Goal: Information Seeking & Learning: Learn about a topic

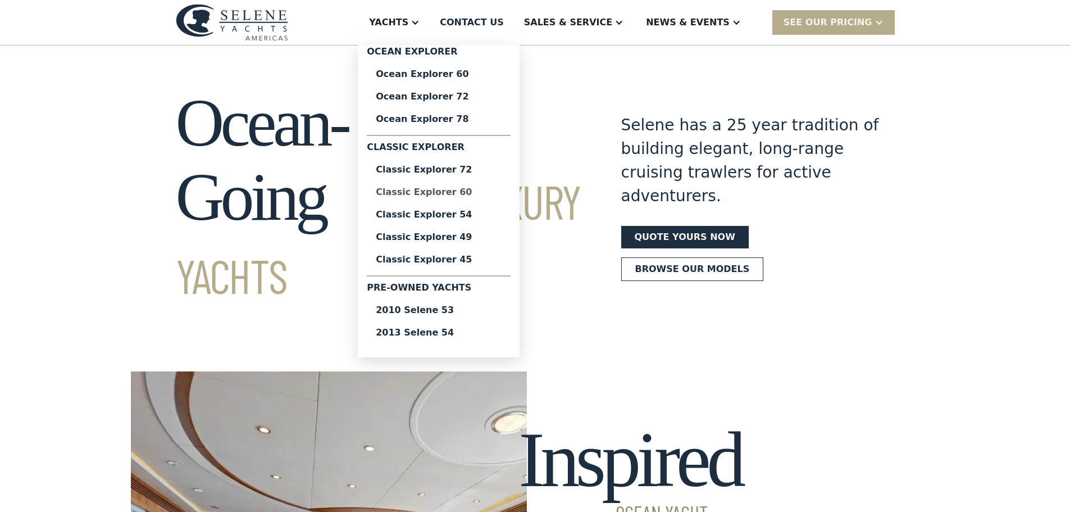
click at [477, 190] on div "Classic Explorer 60" at bounding box center [439, 192] width 126 height 9
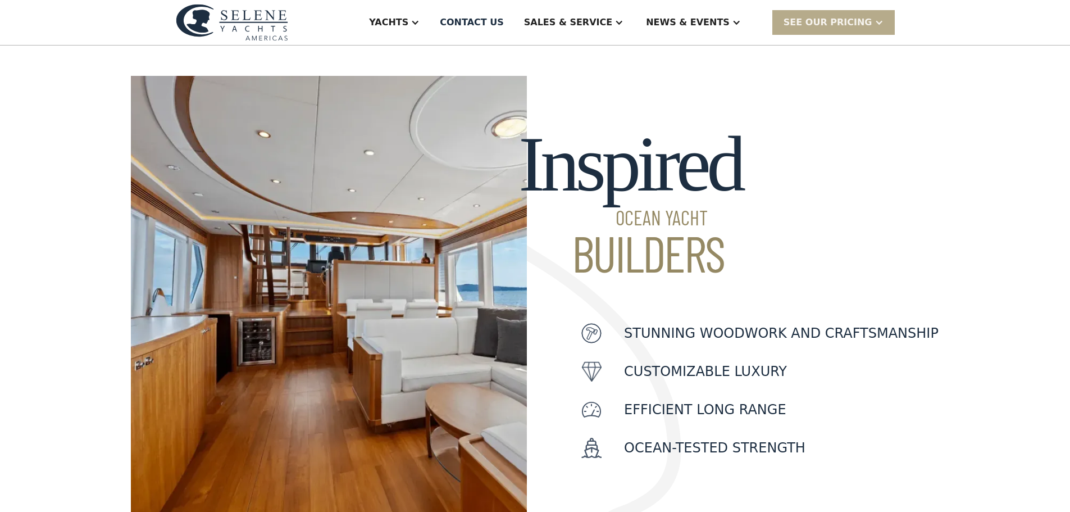
scroll to position [505, 0]
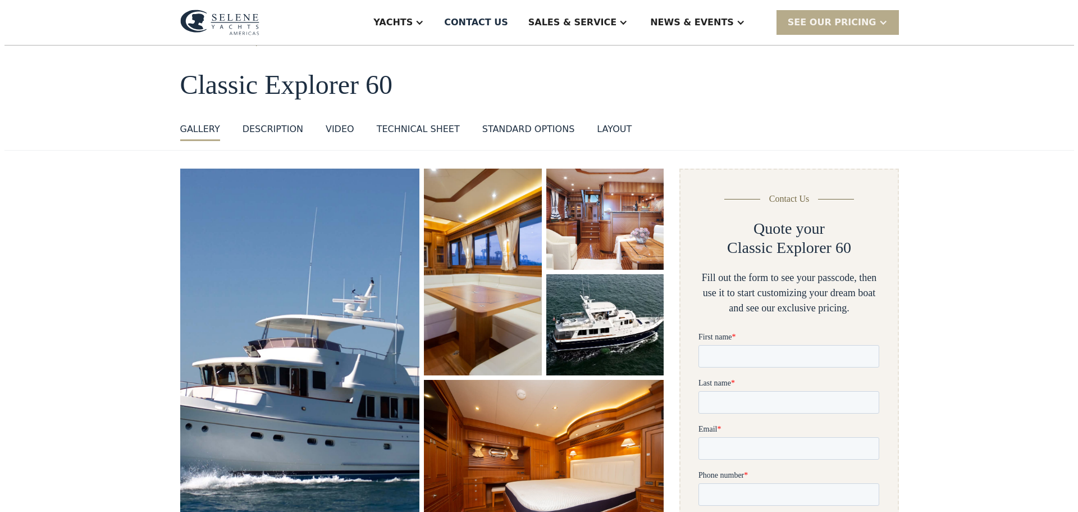
scroll to position [112, 0]
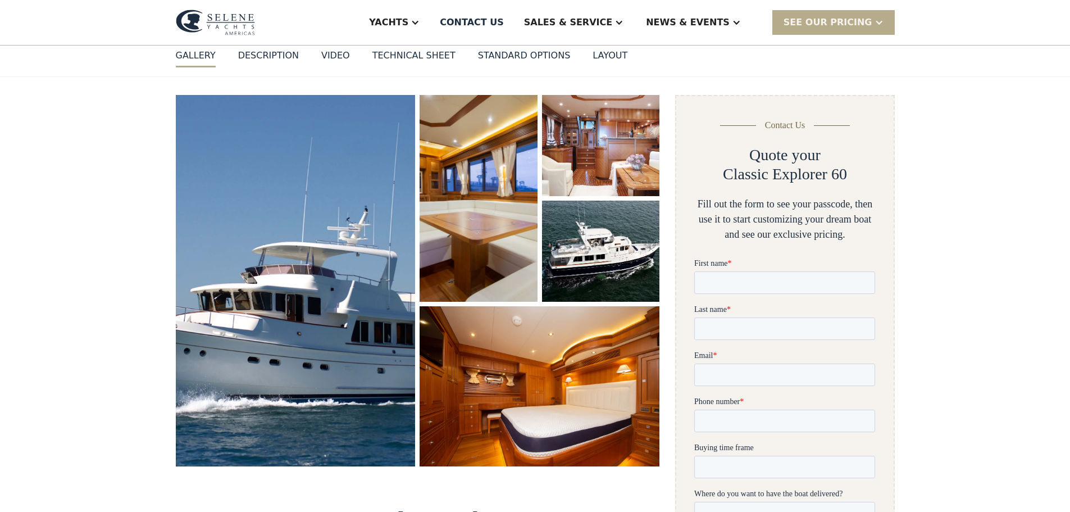
click at [443, 171] on img "open lightbox" at bounding box center [478, 198] width 121 height 212
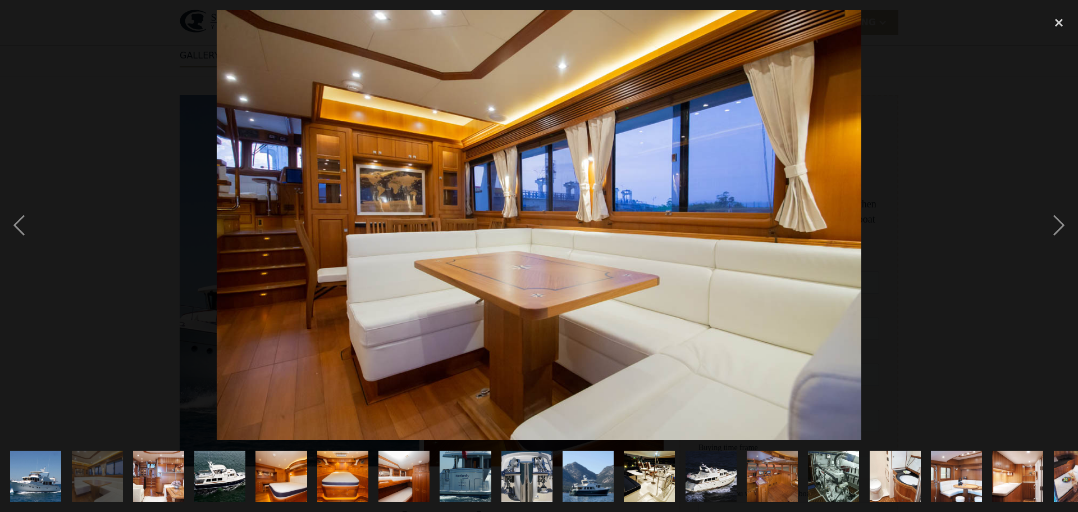
click at [427, 195] on div at bounding box center [539, 225] width 1078 height 430
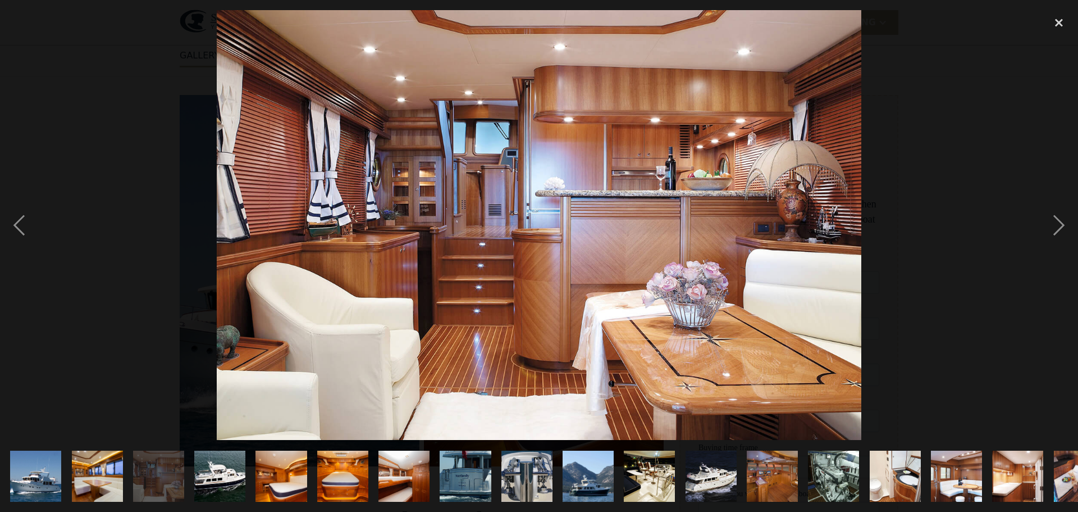
click at [440, 233] on div at bounding box center [539, 225] width 1078 height 430
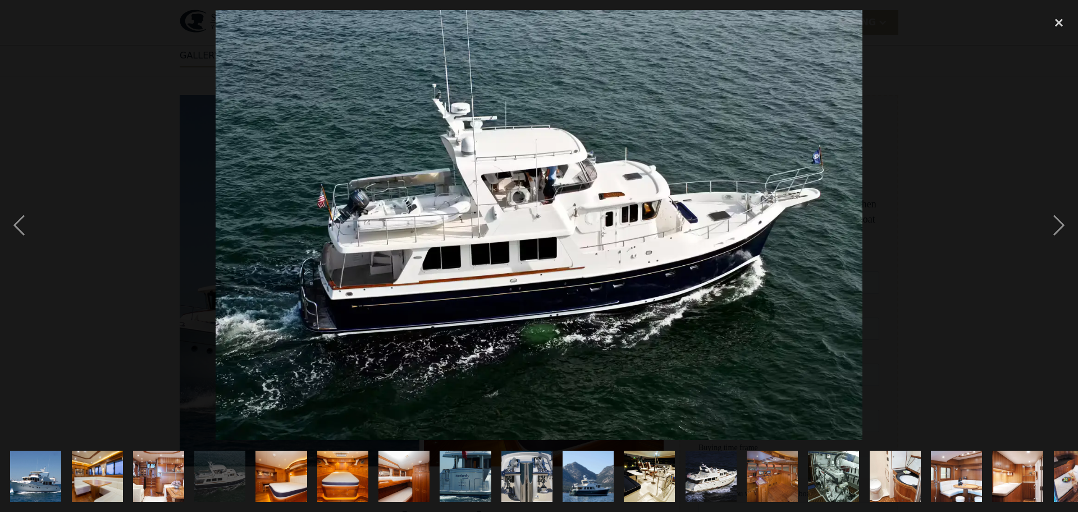
click at [282, 222] on div at bounding box center [539, 225] width 1078 height 430
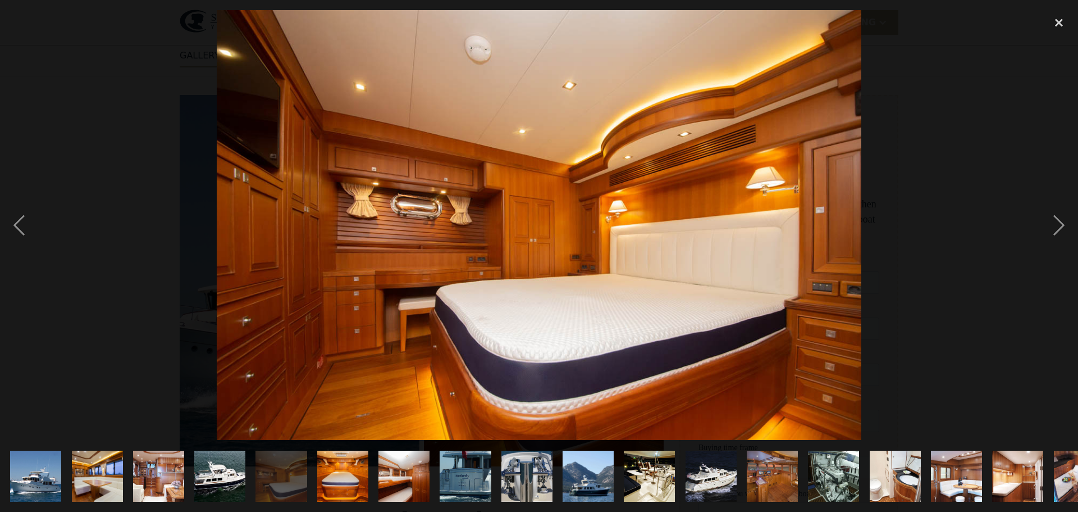
click at [450, 241] on div at bounding box center [539, 225] width 1078 height 430
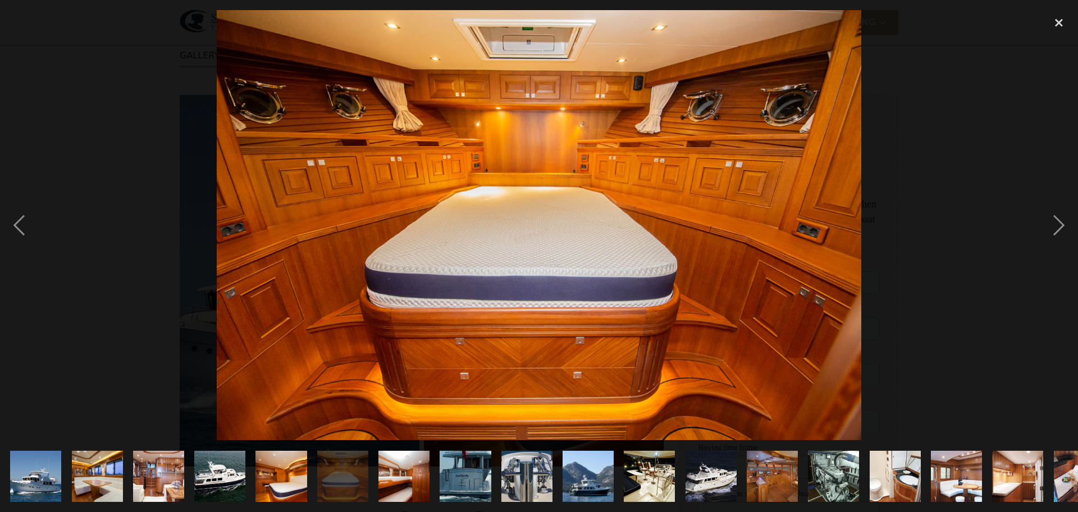
click at [378, 265] on div at bounding box center [539, 225] width 1078 height 430
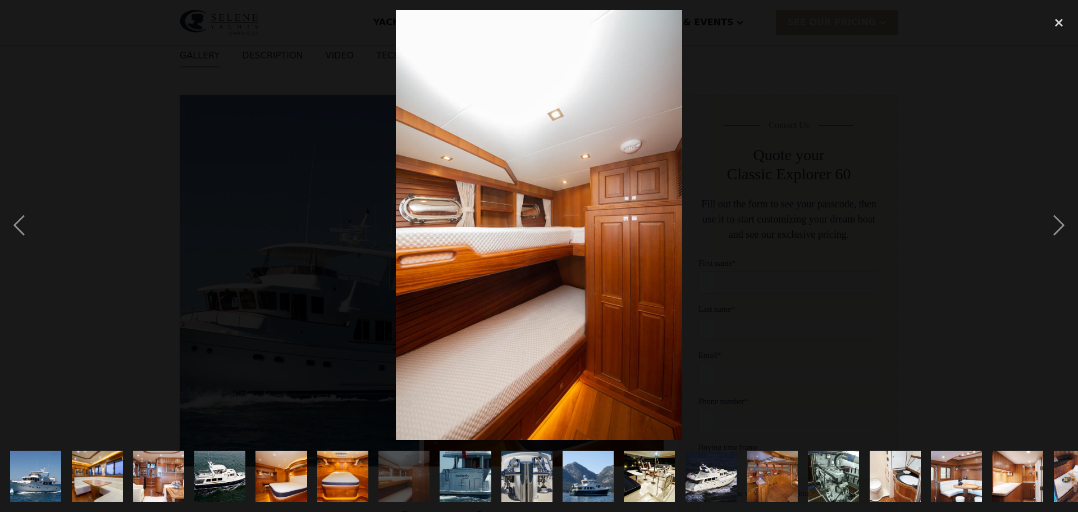
click at [331, 263] on div at bounding box center [539, 225] width 1078 height 430
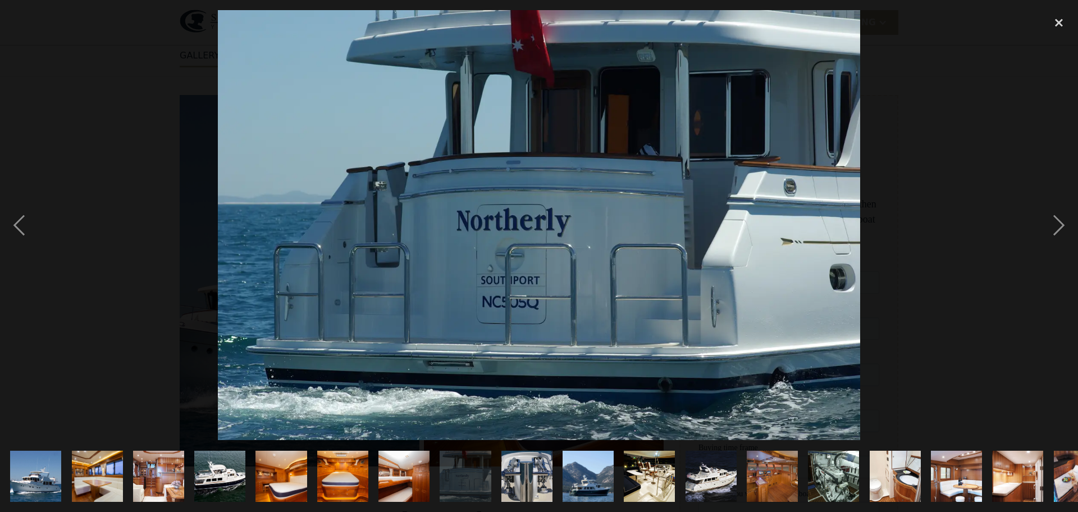
click at [419, 265] on div at bounding box center [539, 225] width 1078 height 430
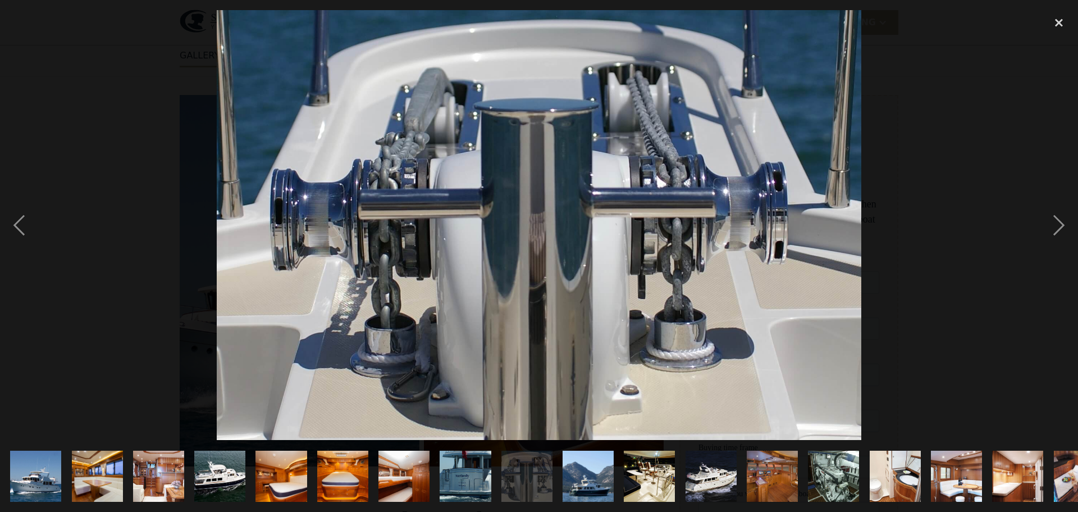
click at [484, 258] on img at bounding box center [539, 225] width 645 height 430
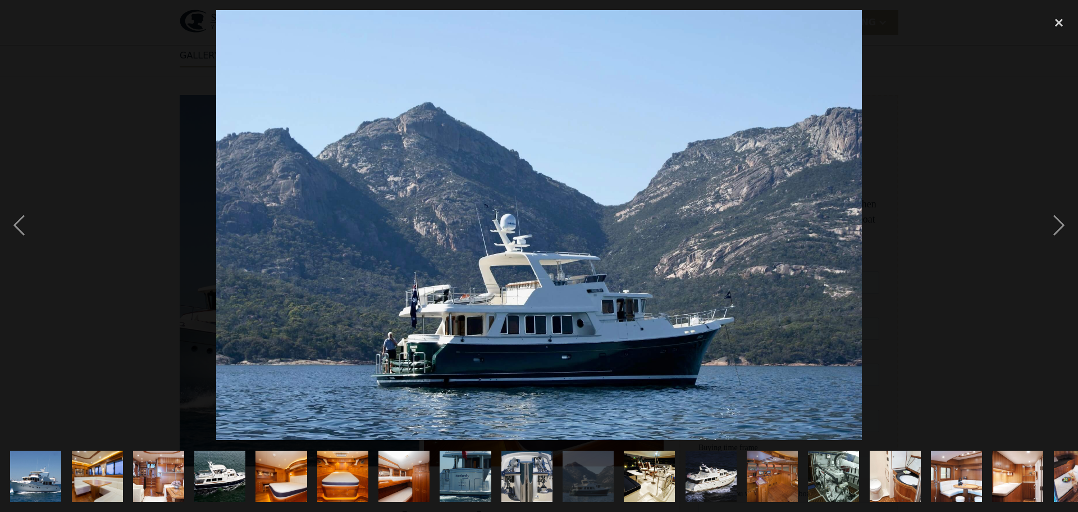
click at [467, 267] on div at bounding box center [539, 225] width 1078 height 430
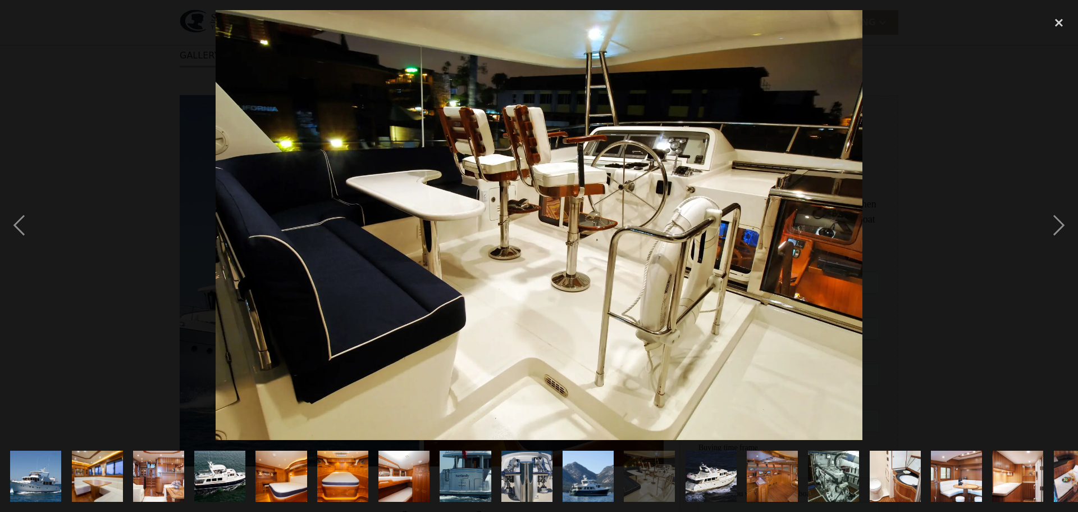
drag, startPoint x: 726, startPoint y: 259, endPoint x: 510, endPoint y: 253, distance: 215.2
click at [516, 253] on img at bounding box center [539, 225] width 647 height 430
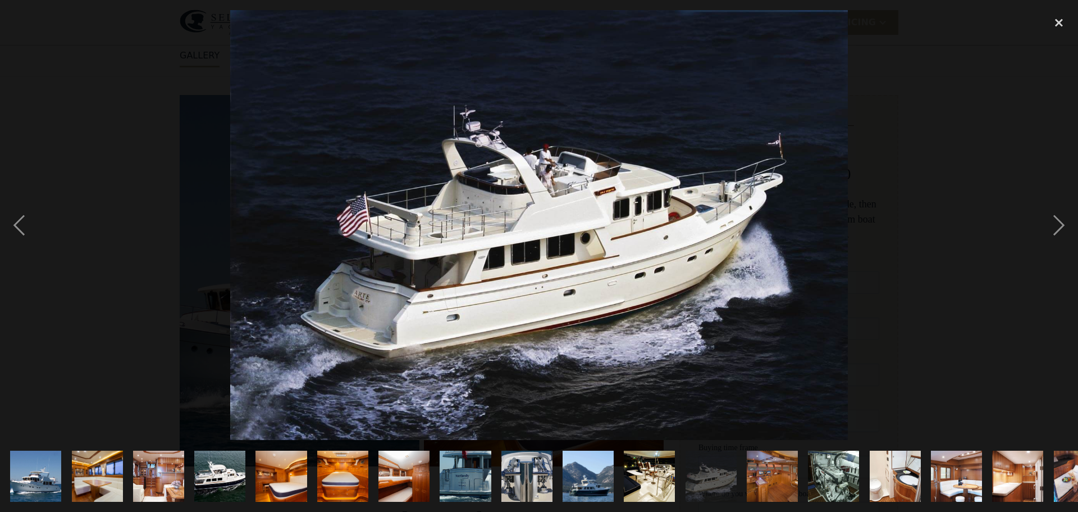
drag, startPoint x: 572, startPoint y: 251, endPoint x: 539, endPoint y: 247, distance: 33.4
click at [541, 247] on img at bounding box center [539, 225] width 618 height 430
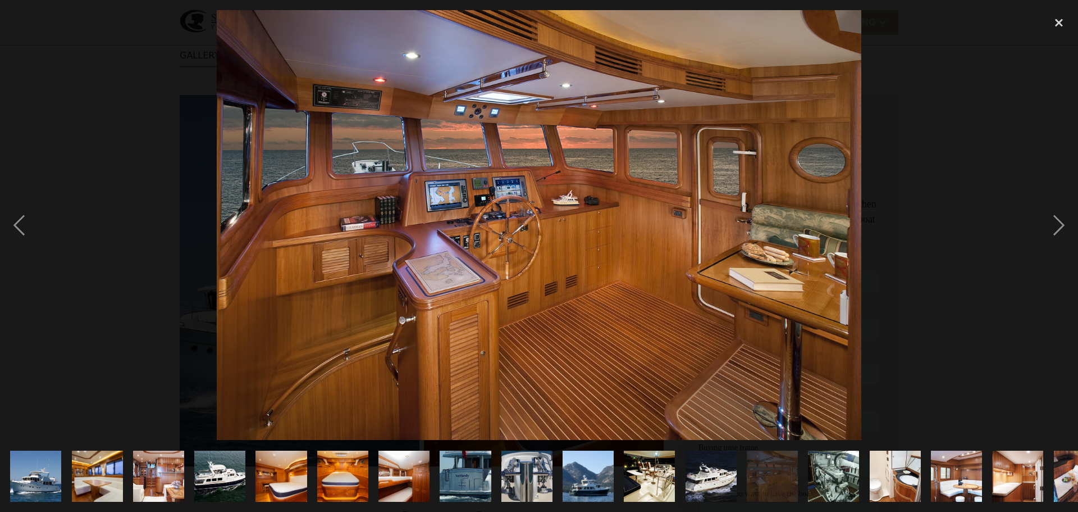
drag, startPoint x: 519, startPoint y: 238, endPoint x: 482, endPoint y: 234, distance: 37.2
click at [494, 235] on img at bounding box center [539, 225] width 645 height 430
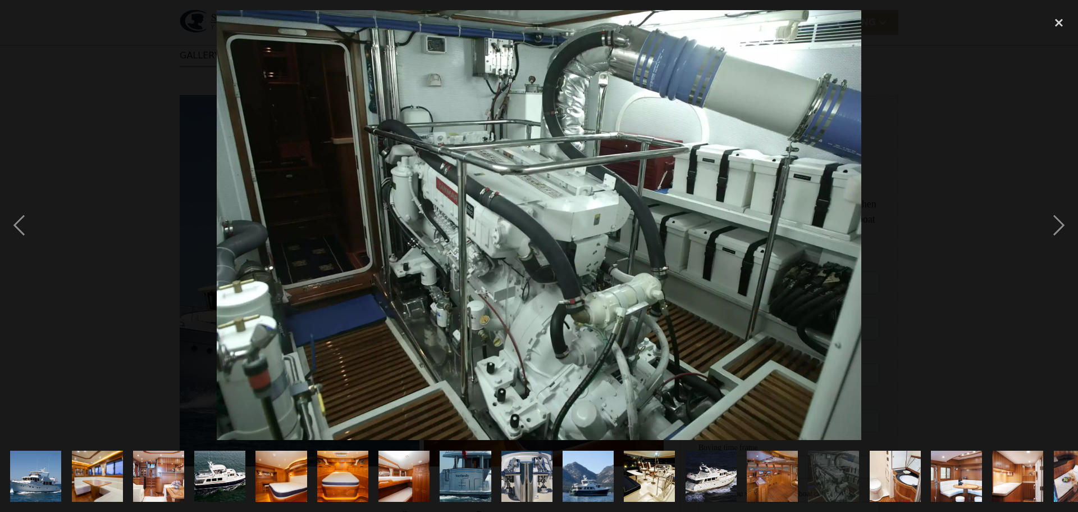
drag, startPoint x: 614, startPoint y: 254, endPoint x: 449, endPoint y: 250, distance: 165.7
click at [455, 250] on img at bounding box center [539, 225] width 645 height 430
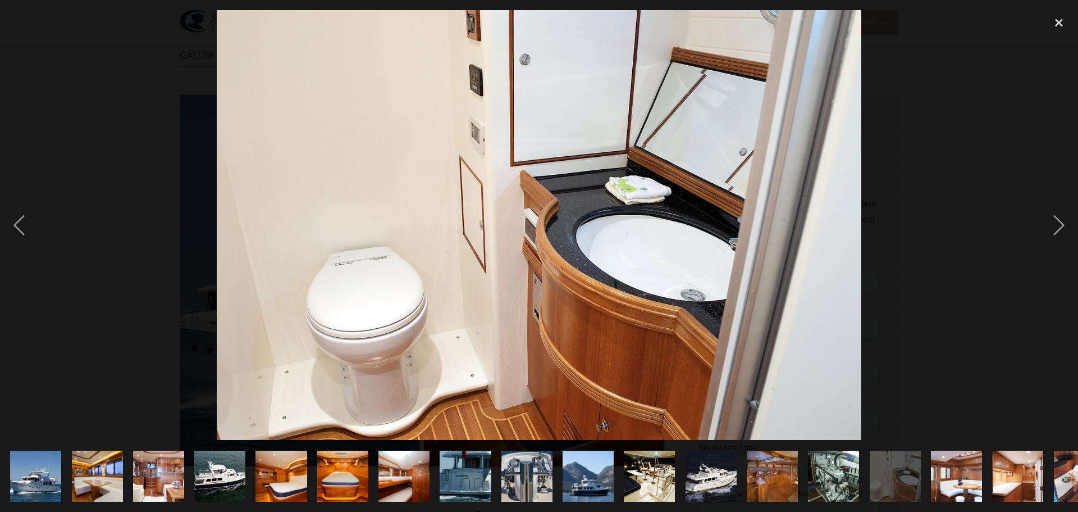
drag, startPoint x: 689, startPoint y: 253, endPoint x: 447, endPoint y: 246, distance: 242.1
click at [452, 246] on img at bounding box center [539, 225] width 645 height 430
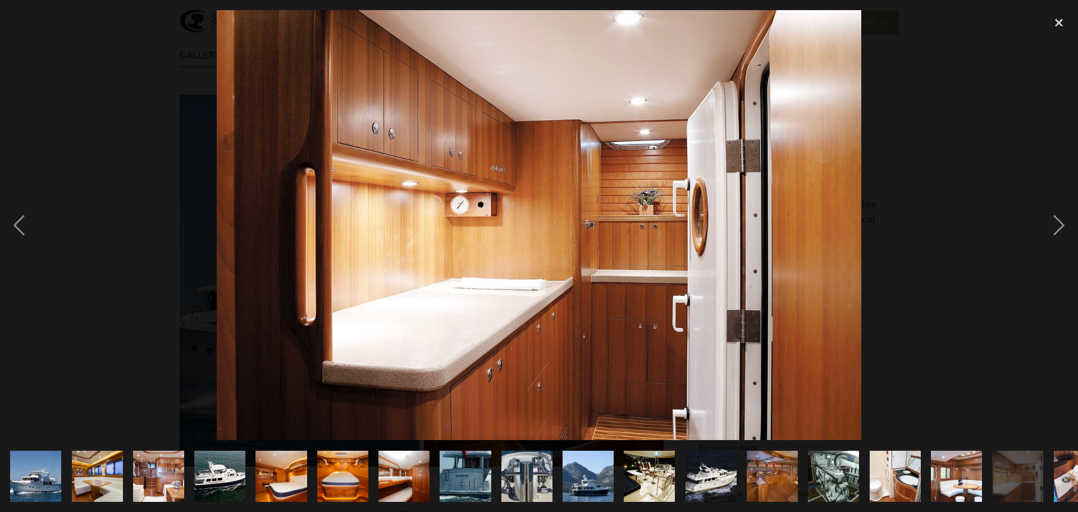
drag, startPoint x: 602, startPoint y: 242, endPoint x: 428, endPoint y: 220, distance: 174.9
click at [445, 221] on div at bounding box center [539, 225] width 1078 height 430
click at [419, 215] on div at bounding box center [539, 225] width 1078 height 430
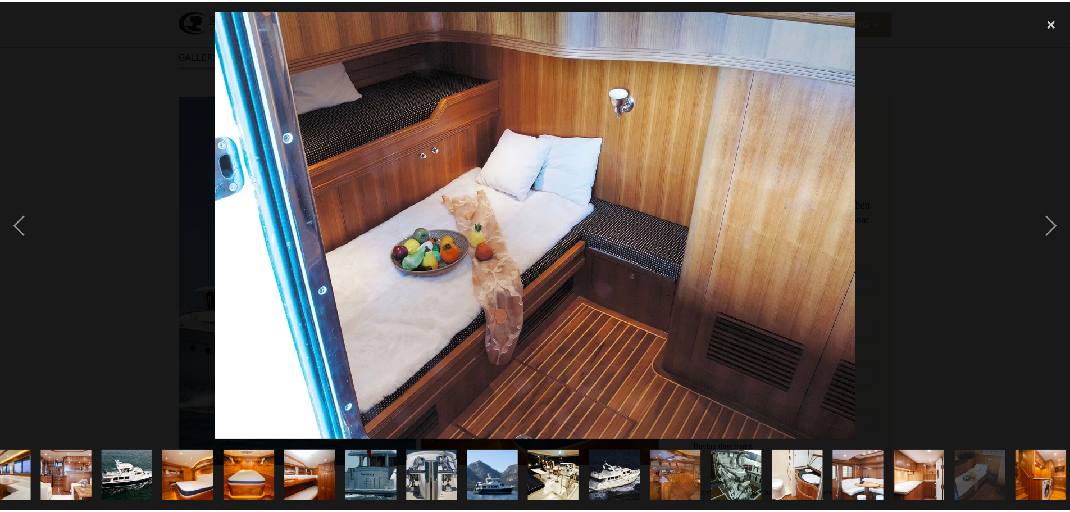
scroll to position [0, 98]
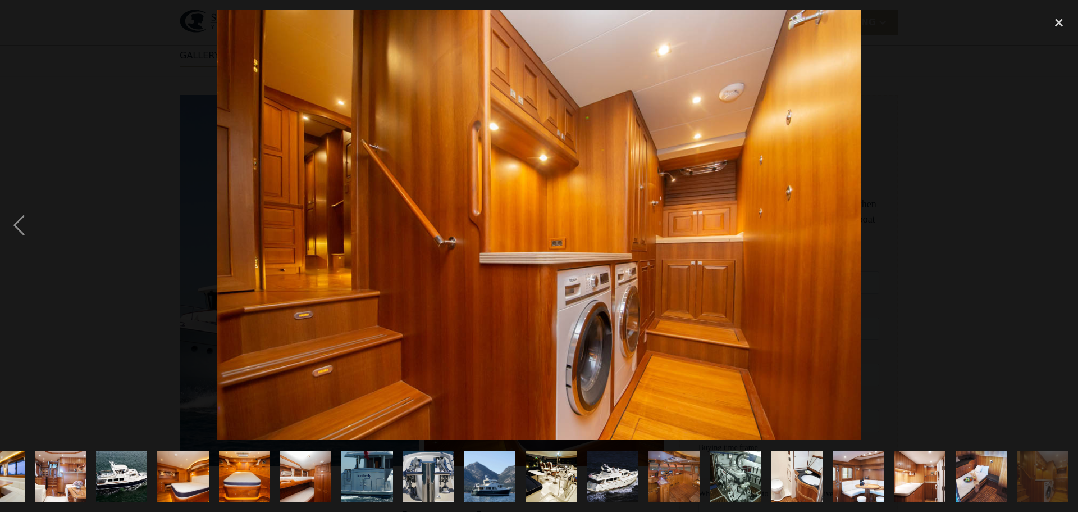
drag, startPoint x: 663, startPoint y: 222, endPoint x: 375, endPoint y: 215, distance: 288.2
click at [390, 215] on div at bounding box center [539, 225] width 1078 height 430
drag, startPoint x: 579, startPoint y: 207, endPoint x: 394, endPoint y: 197, distance: 185.6
click at [423, 198] on img at bounding box center [539, 225] width 645 height 430
drag, startPoint x: 624, startPoint y: 216, endPoint x: 441, endPoint y: 173, distance: 187.4
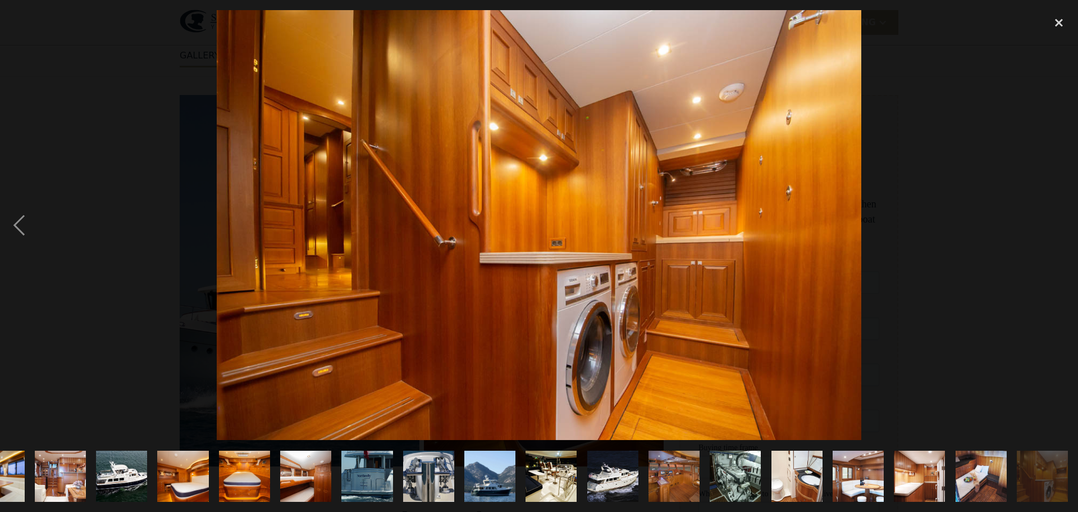
click at [367, 191] on img at bounding box center [539, 225] width 645 height 430
click at [1059, 24] on div "close lightbox" at bounding box center [1059, 22] width 38 height 25
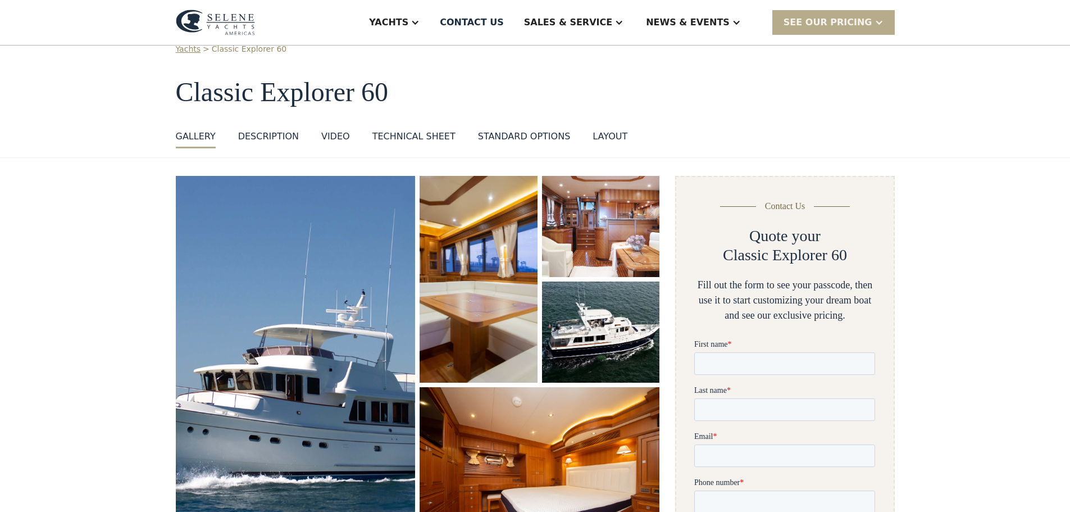
scroll to position [168, 0]
